Goal: Check status

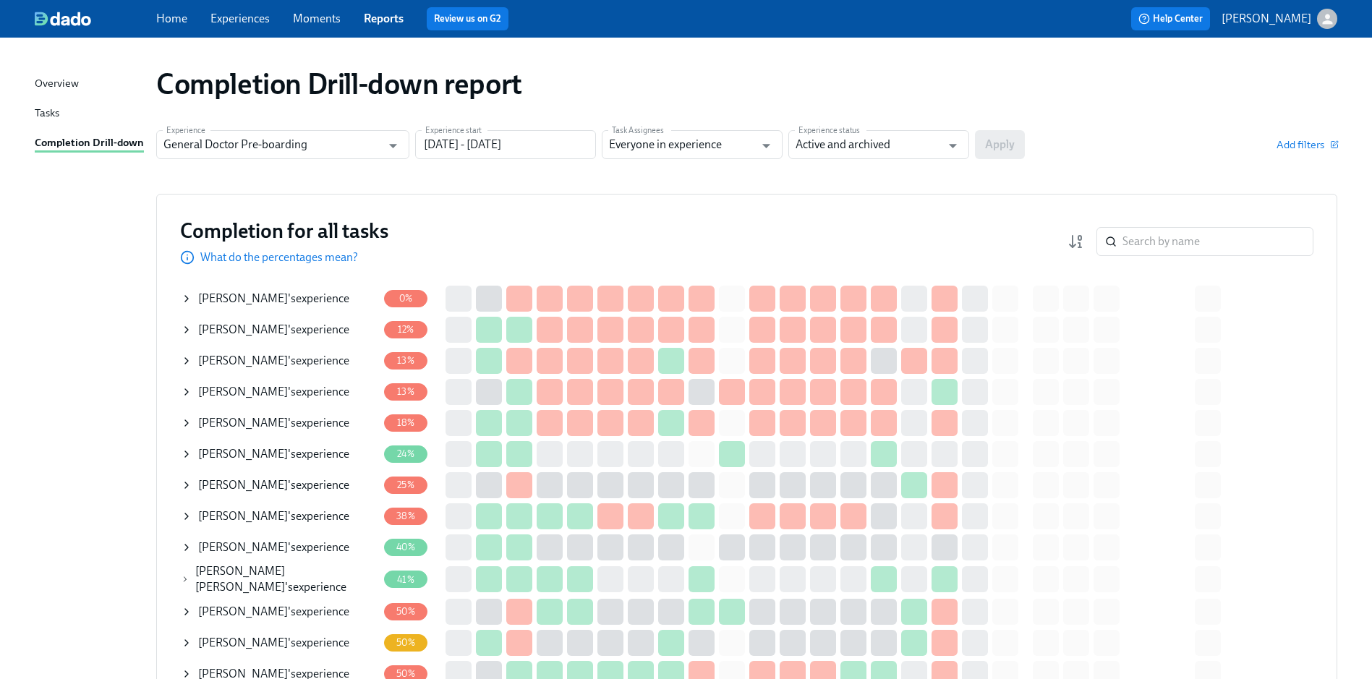
drag, startPoint x: 210, startPoint y: 289, endPoint x: 993, endPoint y: 3, distance: 833.9
click at [210, 289] on div "[PERSON_NAME] 's experience" at bounding box center [279, 298] width 197 height 29
click at [217, 297] on span "[PERSON_NAME]" at bounding box center [243, 299] width 90 height 14
click at [239, 300] on span "[PERSON_NAME]" at bounding box center [243, 299] width 90 height 14
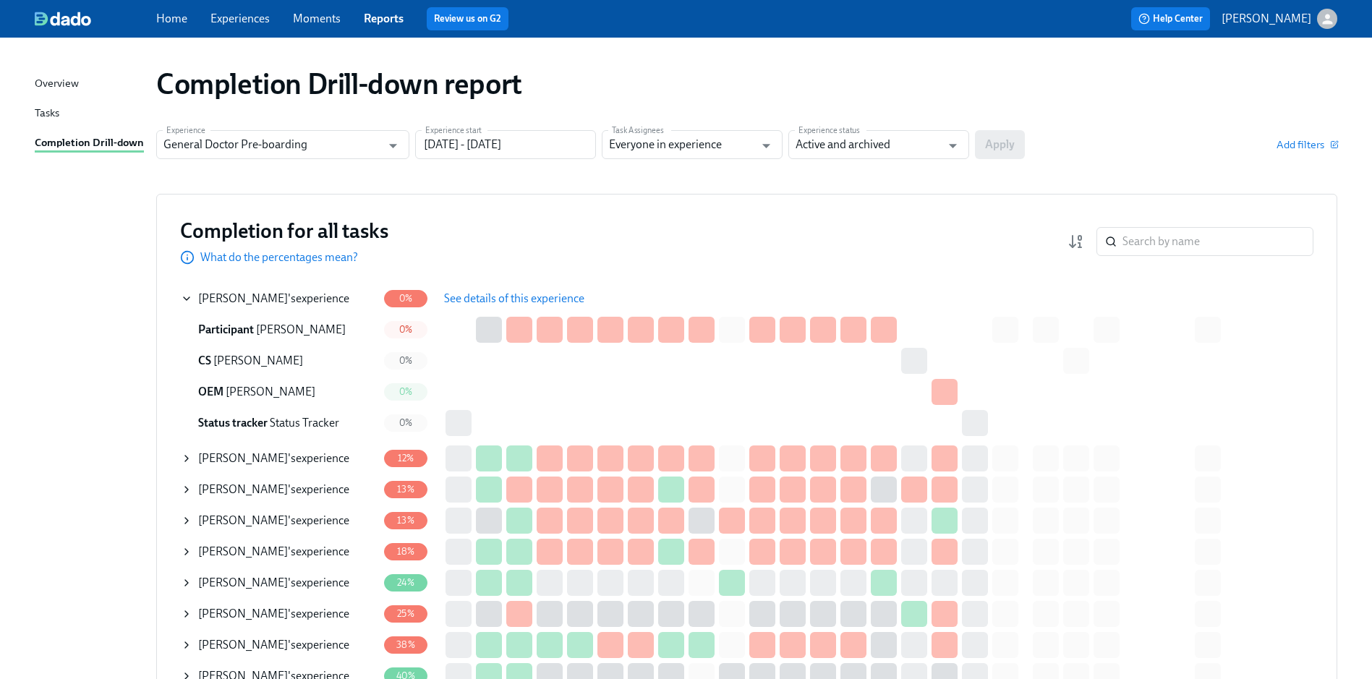
click at [557, 300] on span "See details of this experience" at bounding box center [514, 299] width 140 height 14
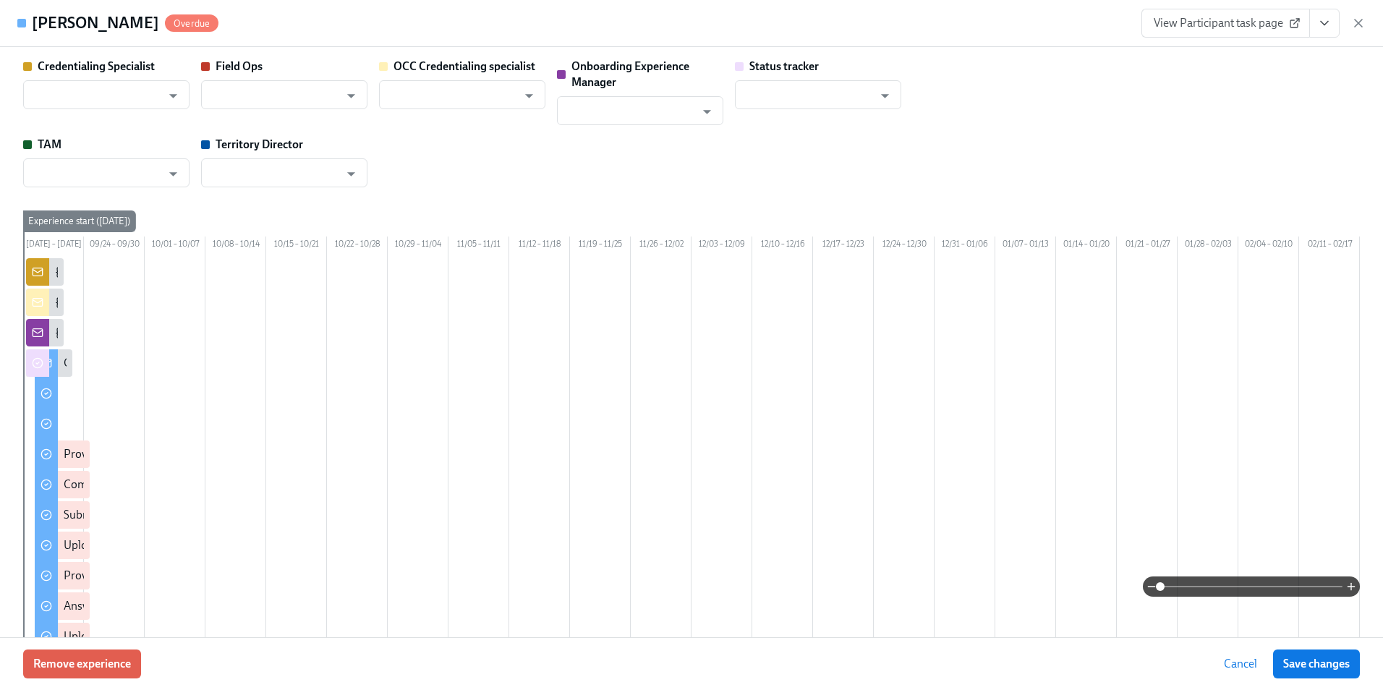
type input "[PERSON_NAME]"
type input "Status Tracker"
type input "[PERSON_NAME]"
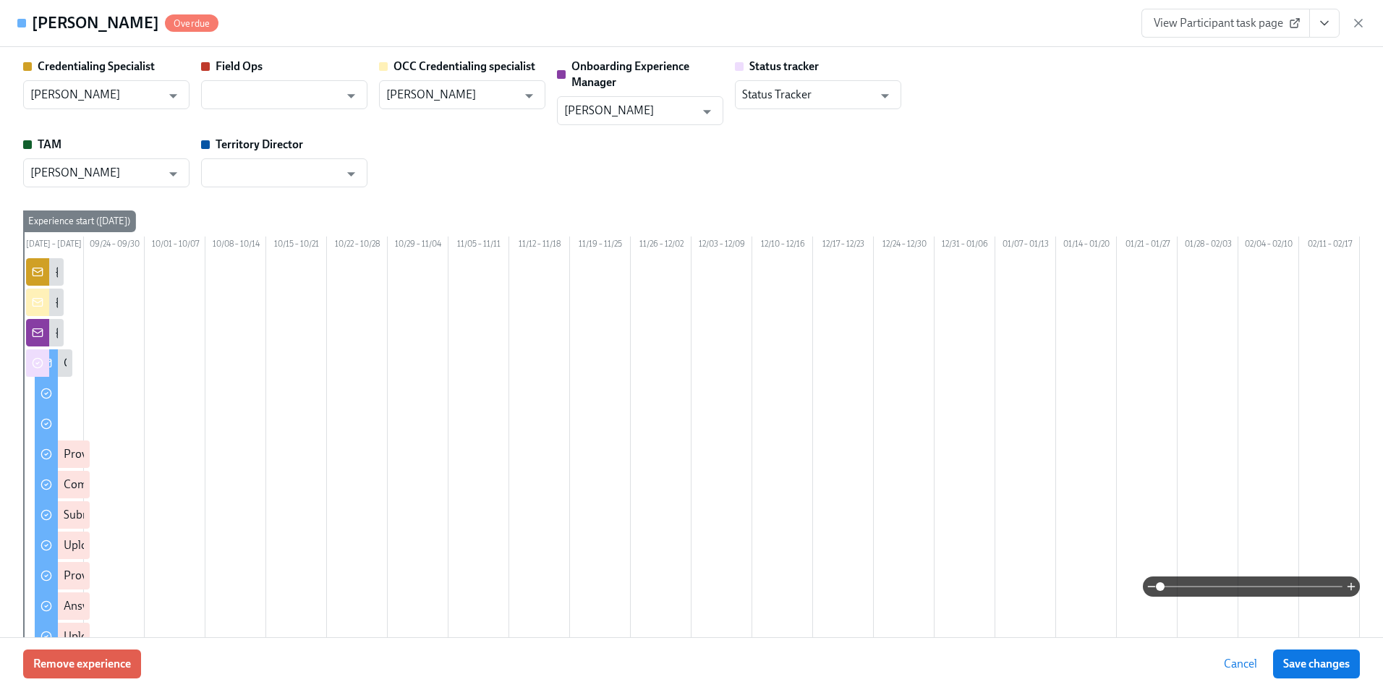
click at [1287, 20] on span "View Participant task page" at bounding box center [1226, 23] width 144 height 14
